Goal: Navigation & Orientation: Understand site structure

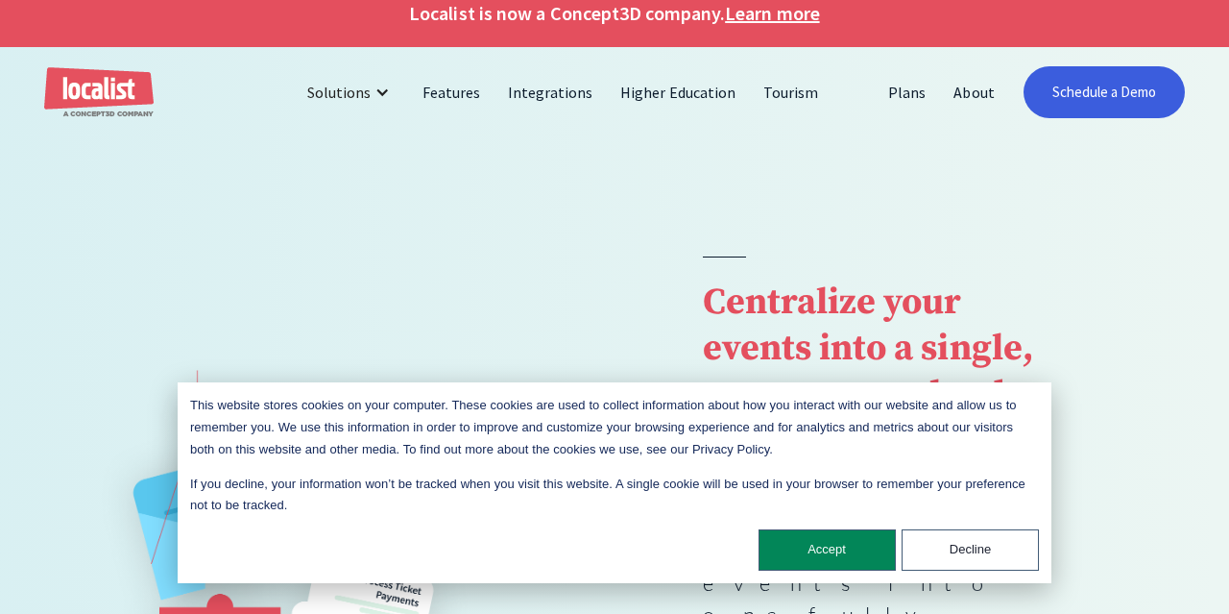
scroll to position [20, 0]
click at [953, 552] on button "Decline" at bounding box center [970, 549] width 137 height 41
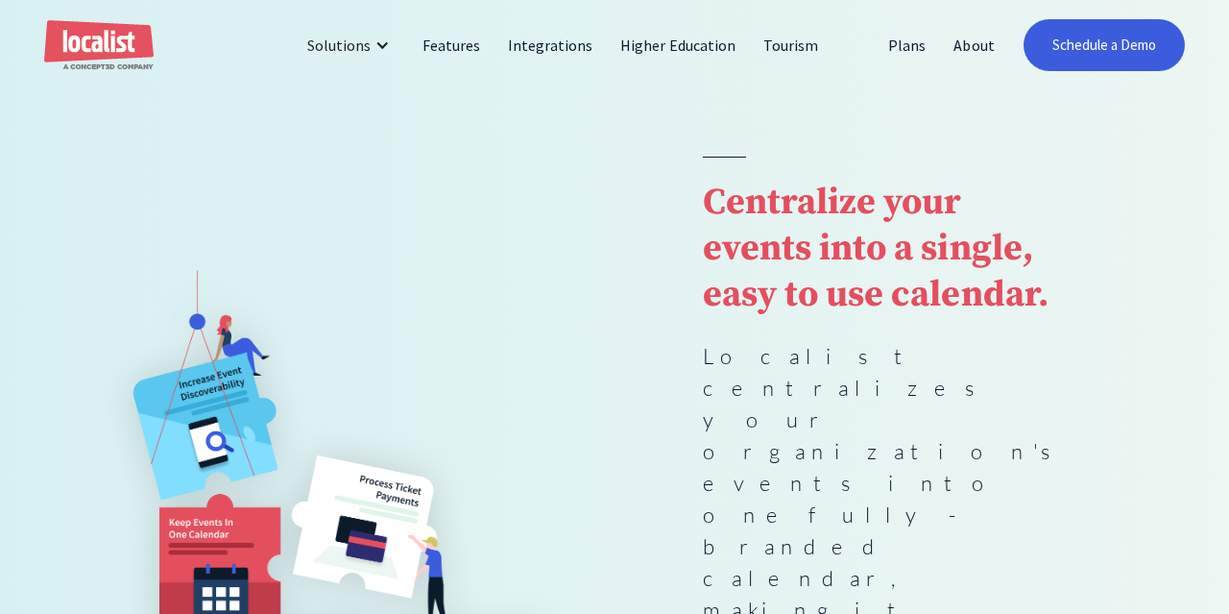
scroll to position [120, 0]
click at [671, 44] on link "Higher Education" at bounding box center [678, 45] width 143 height 46
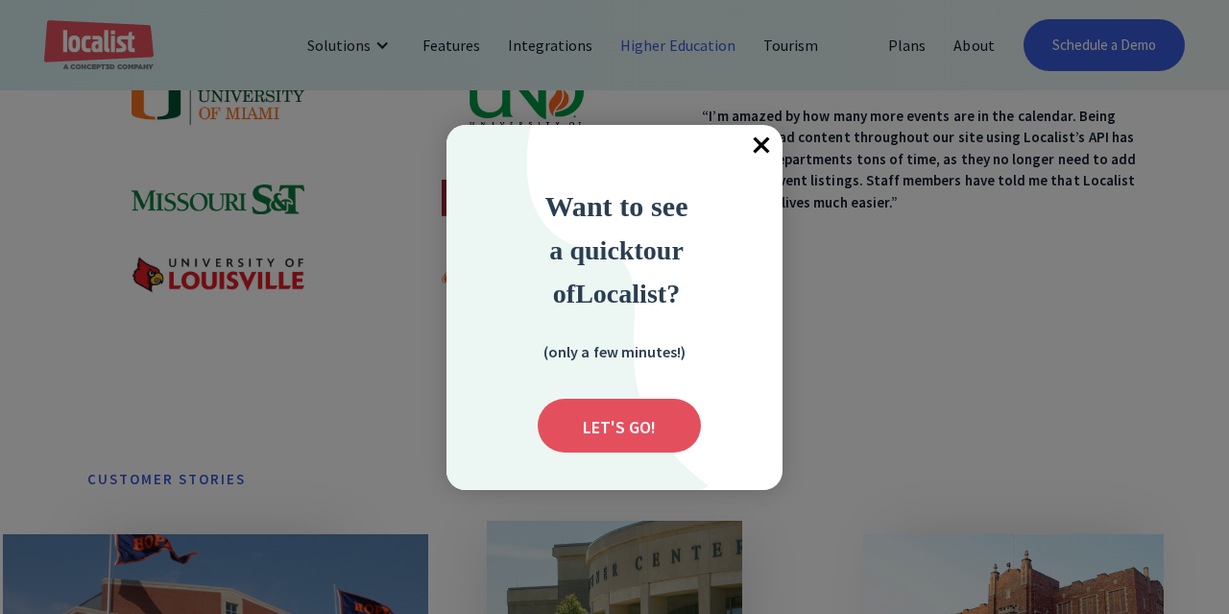
scroll to position [1132, 1]
click at [760, 142] on span "×" at bounding box center [761, 146] width 42 height 42
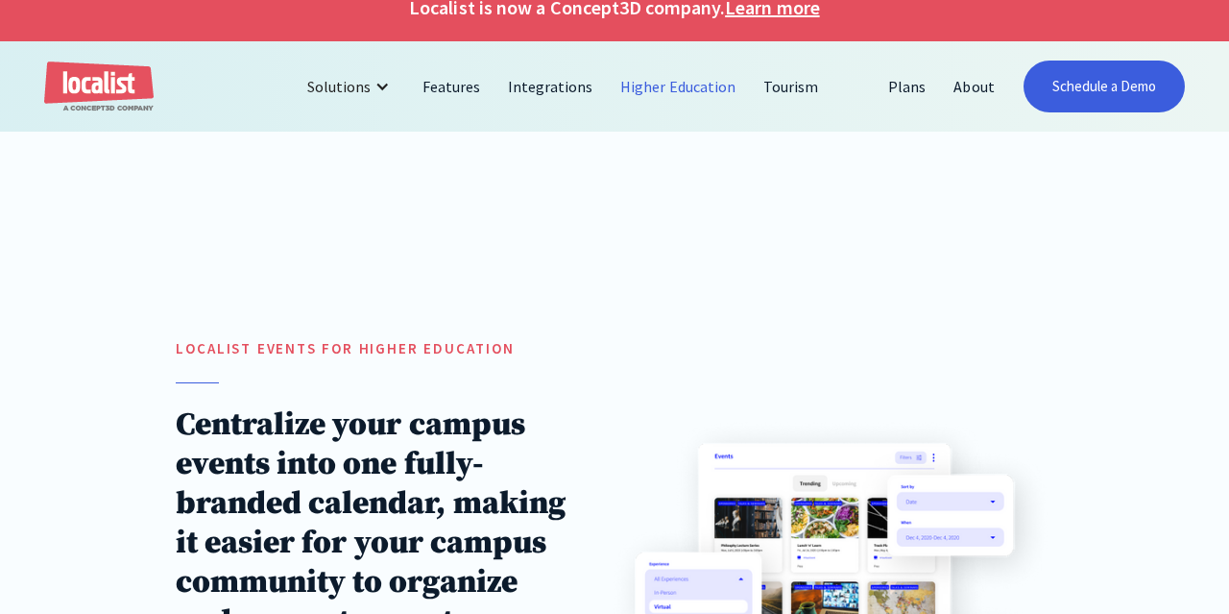
scroll to position [26, 0]
click at [780, 88] on link "Tourism" at bounding box center [791, 86] width 83 height 46
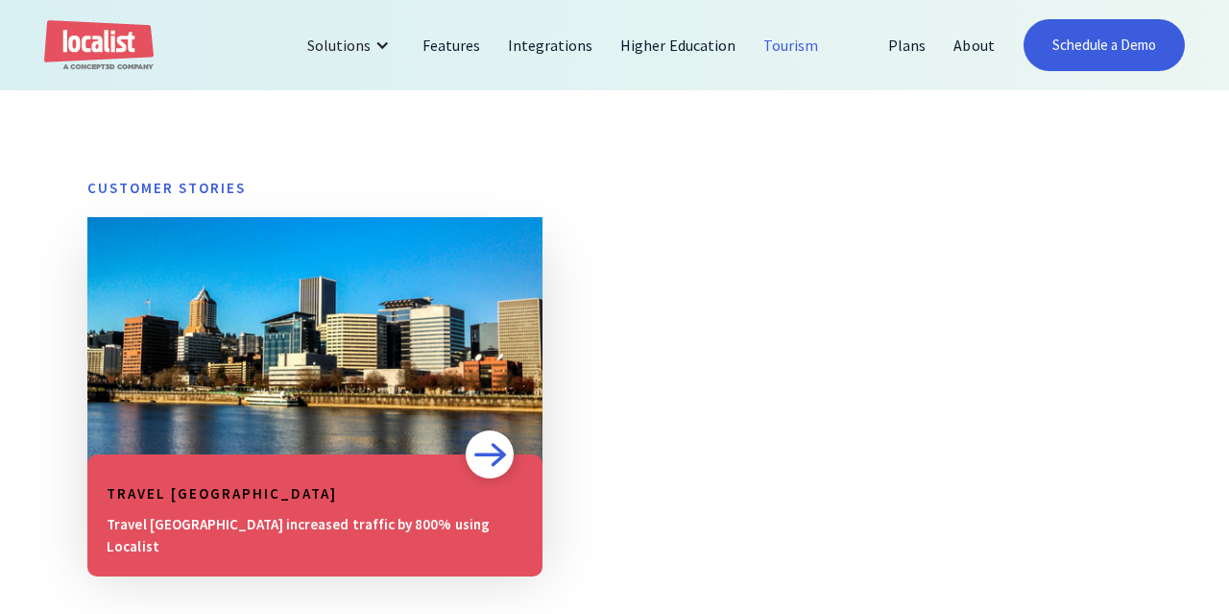
scroll to position [1088, 0]
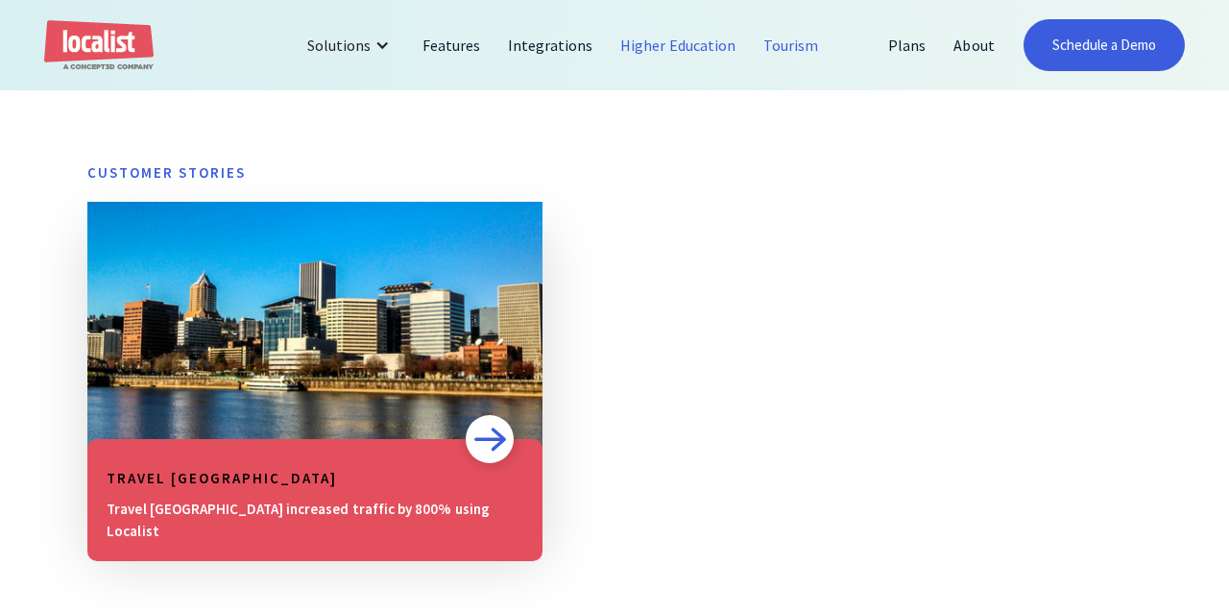
click at [665, 46] on link "Higher Education" at bounding box center [678, 45] width 143 height 46
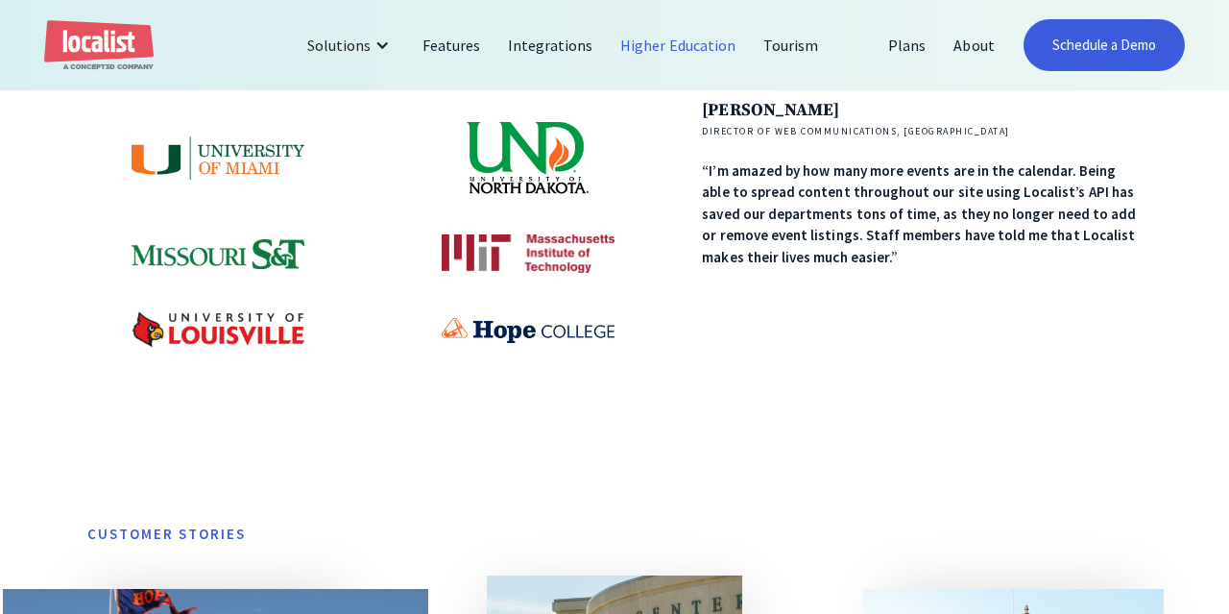
scroll to position [1049, 0]
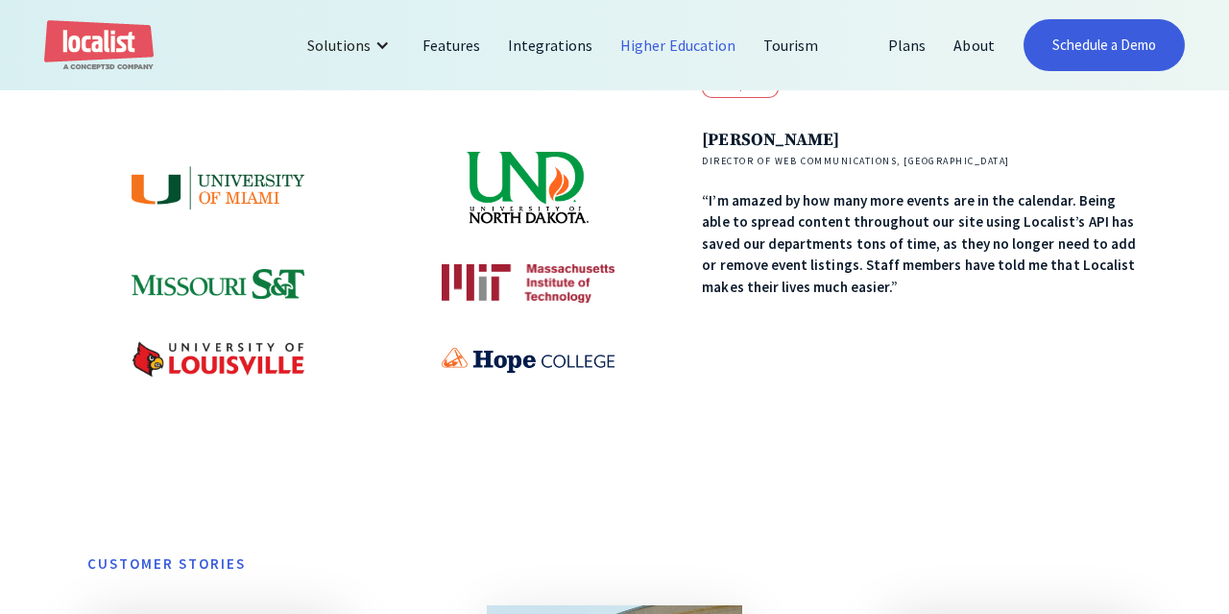
click at [554, 264] on img at bounding box center [528, 283] width 173 height 38
click at [480, 264] on img at bounding box center [528, 283] width 173 height 38
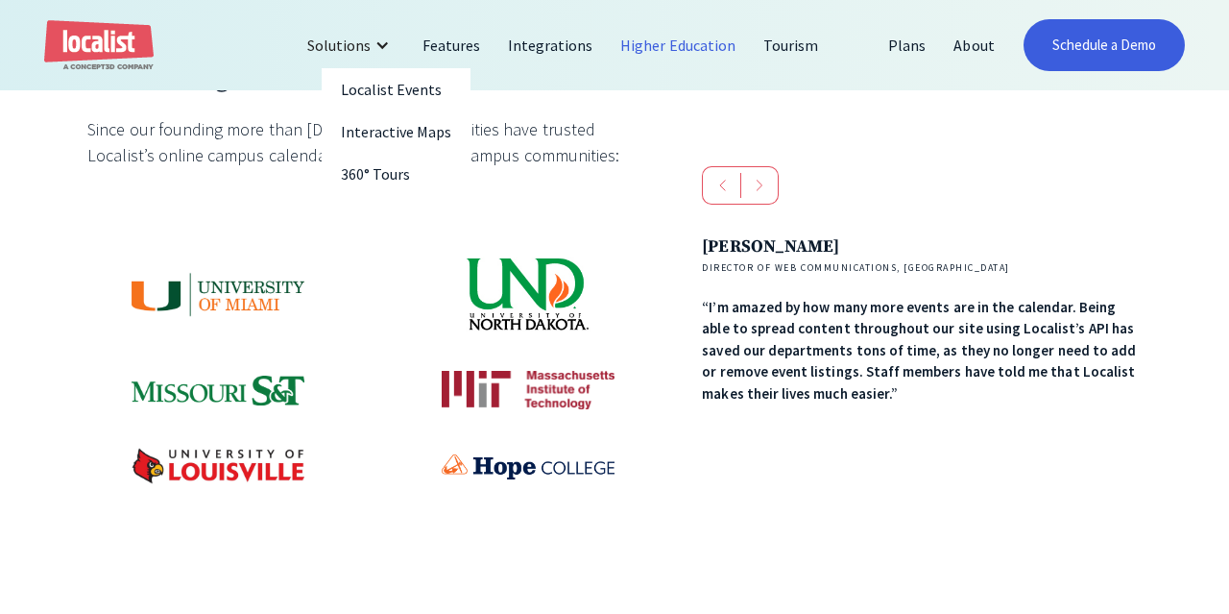
scroll to position [942, 1]
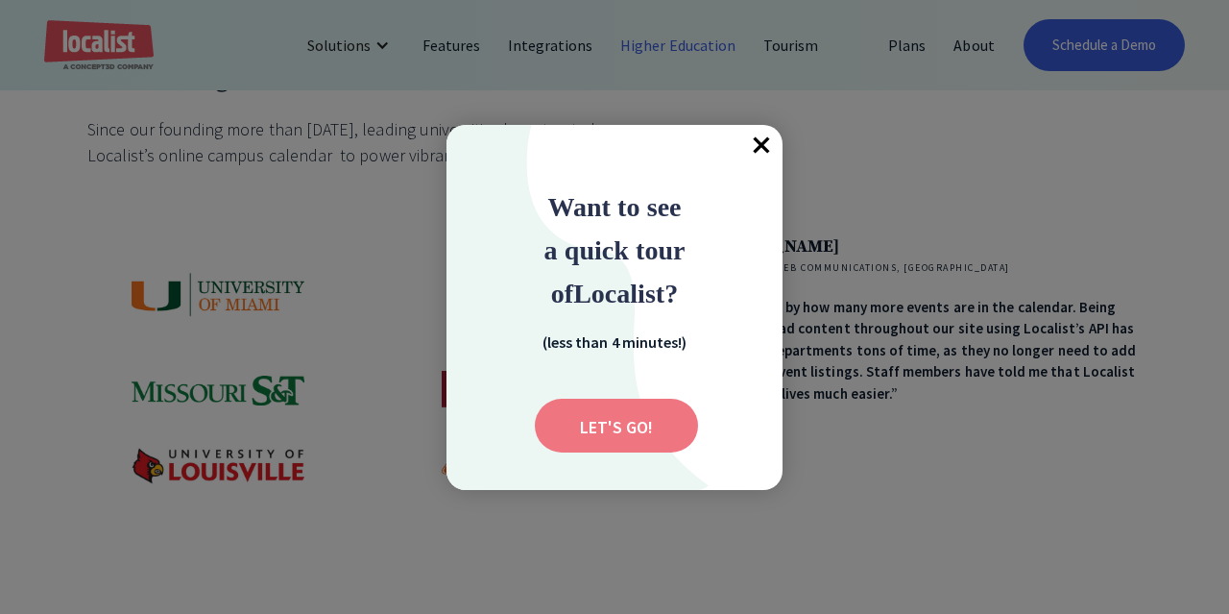
click at [598, 423] on input "Submit" at bounding box center [616, 426] width 163 height 54
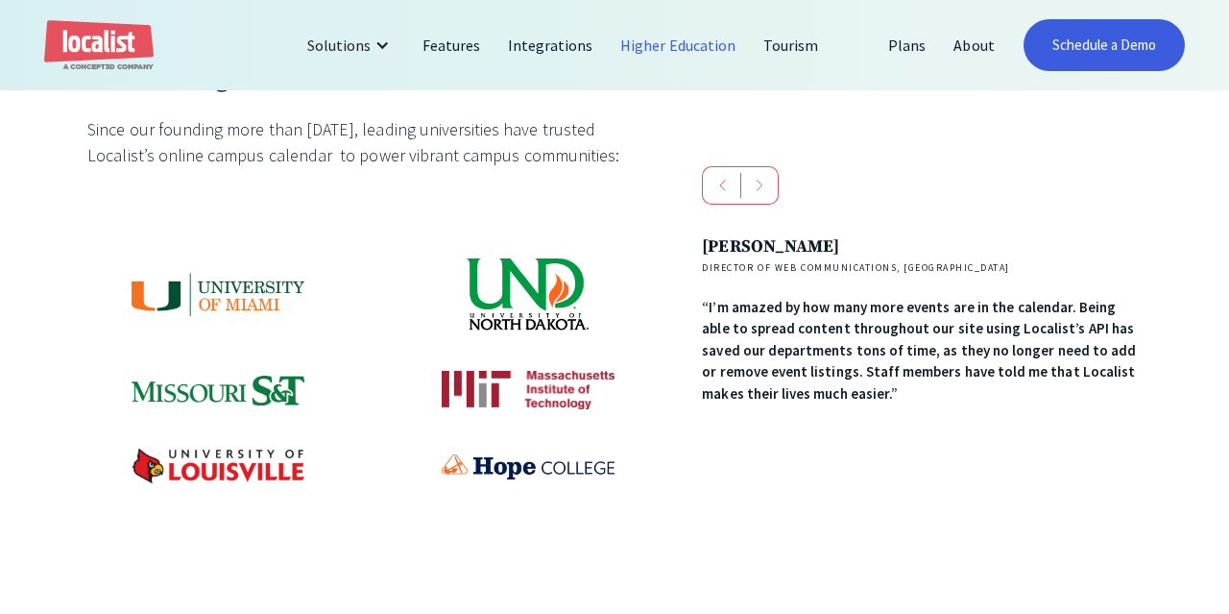
click at [758, 180] on img "next slide" at bounding box center [760, 186] width 8 height 12
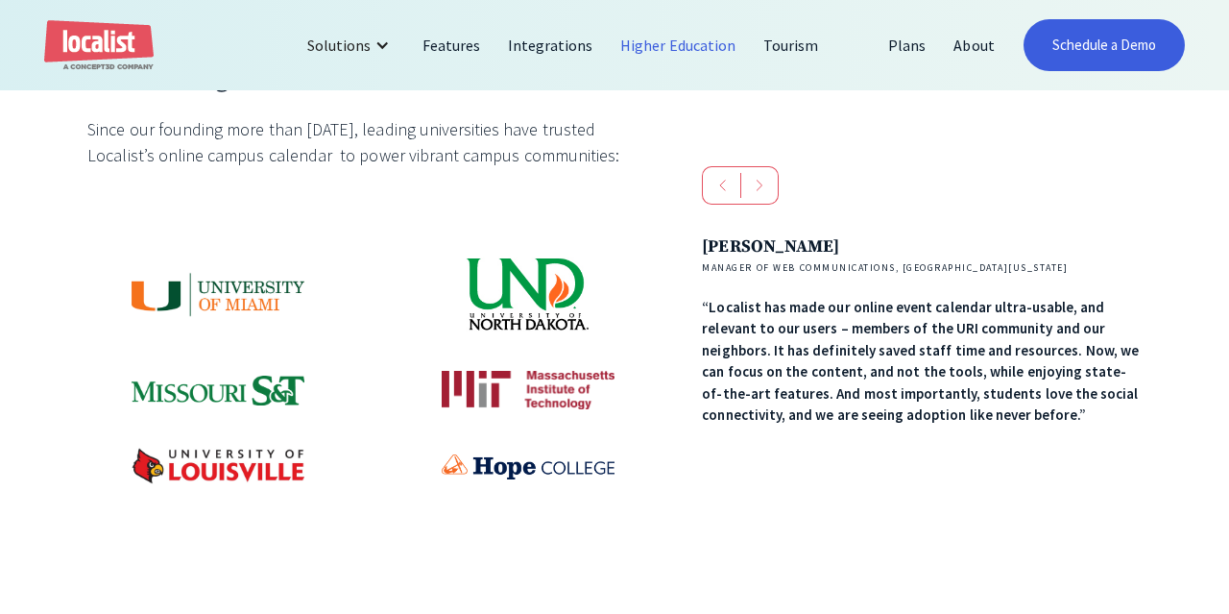
click at [758, 180] on img "next slide" at bounding box center [760, 186] width 8 height 12
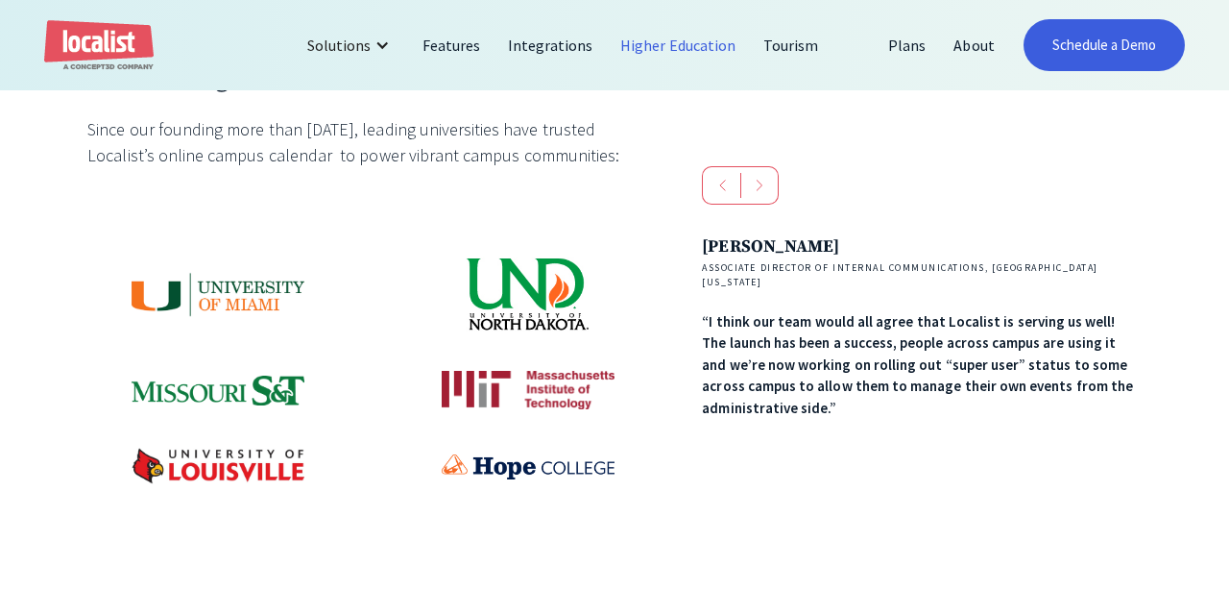
click at [758, 180] on img "next slide" at bounding box center [760, 186] width 8 height 12
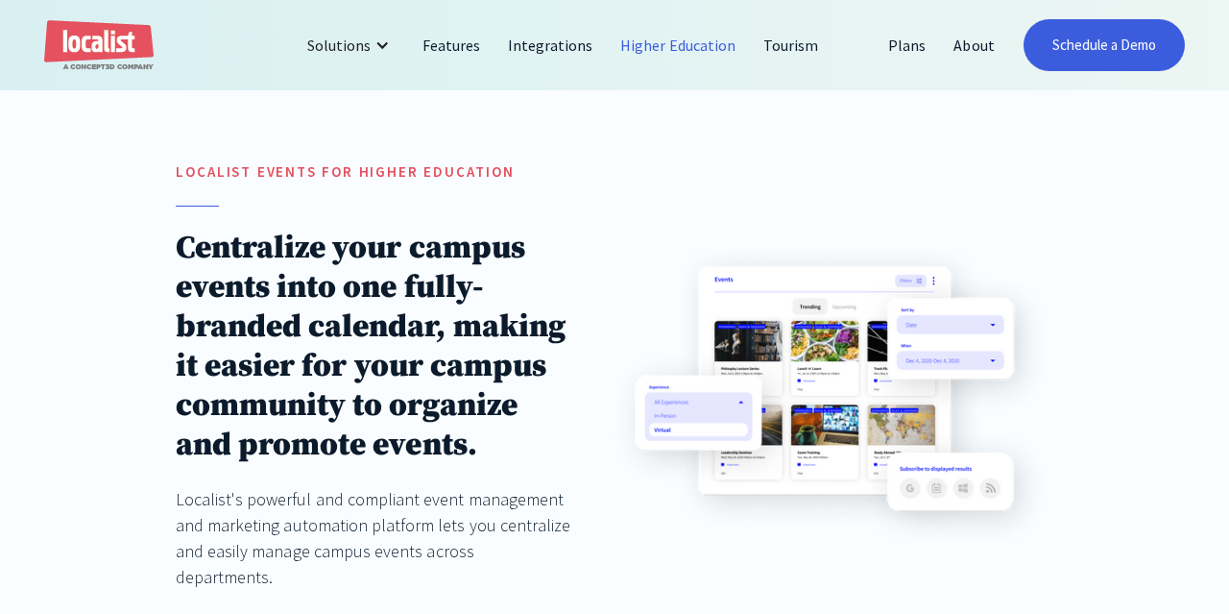
scroll to position [200, 0]
